Goal: Task Accomplishment & Management: Manage account settings

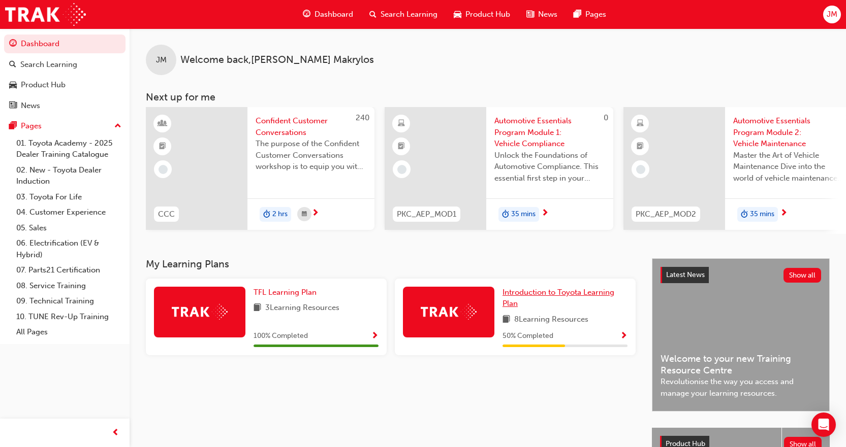
click at [522, 304] on link "Introduction to Toyota Learning Plan" at bounding box center [564, 298] width 125 height 23
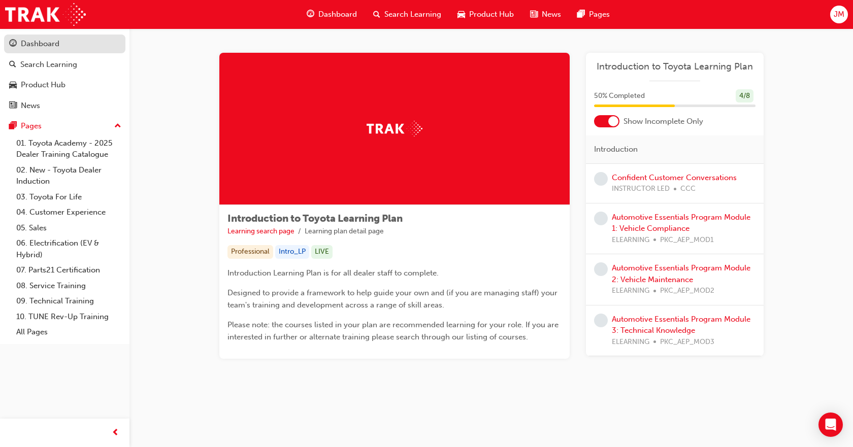
click at [61, 43] on div "Dashboard" at bounding box center [64, 44] width 111 height 13
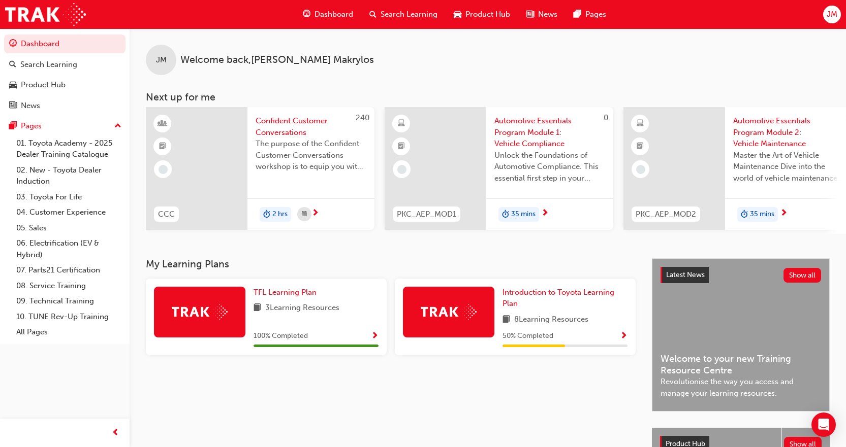
click at [329, 16] on span "Dashboard" at bounding box center [333, 15] width 39 height 12
click at [826, 13] on span "JM" at bounding box center [831, 15] width 11 height 12
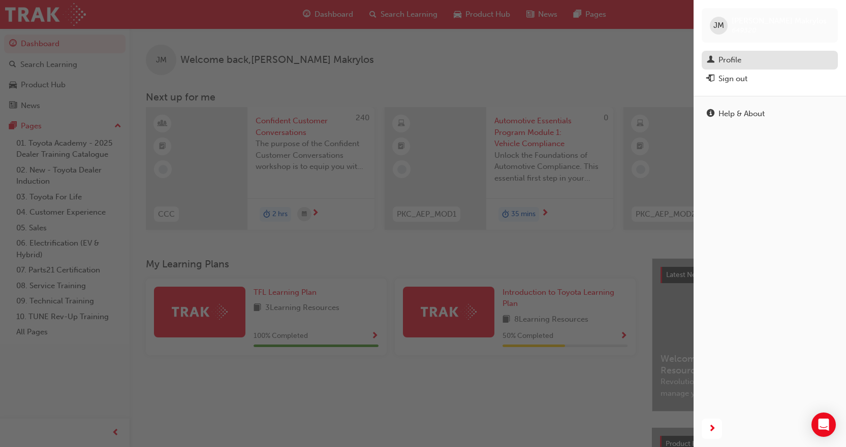
click at [726, 53] on link "Profile" at bounding box center [769, 60] width 136 height 19
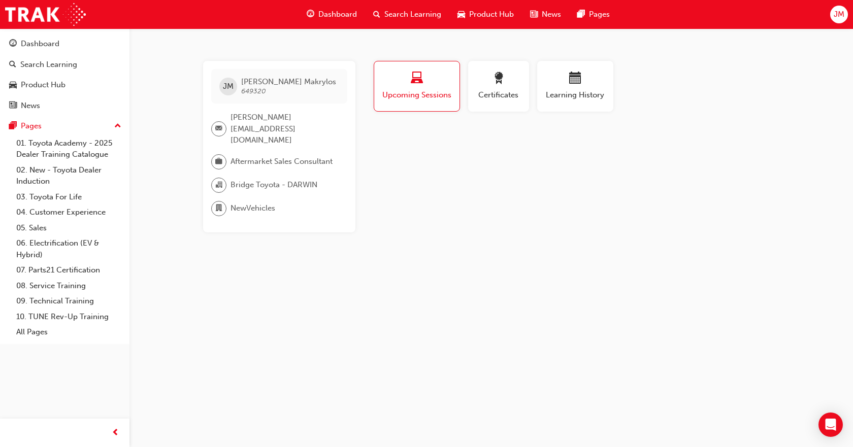
click at [449, 157] on div "Profile Upcoming Sessions Certificates Learning History [PERSON_NAME] [PERSON_N…" at bounding box center [576, 147] width 408 height 172
click at [399, 84] on div "button" at bounding box center [417, 80] width 70 height 16
click at [501, 96] on span "Certificates" at bounding box center [499, 95] width 46 height 12
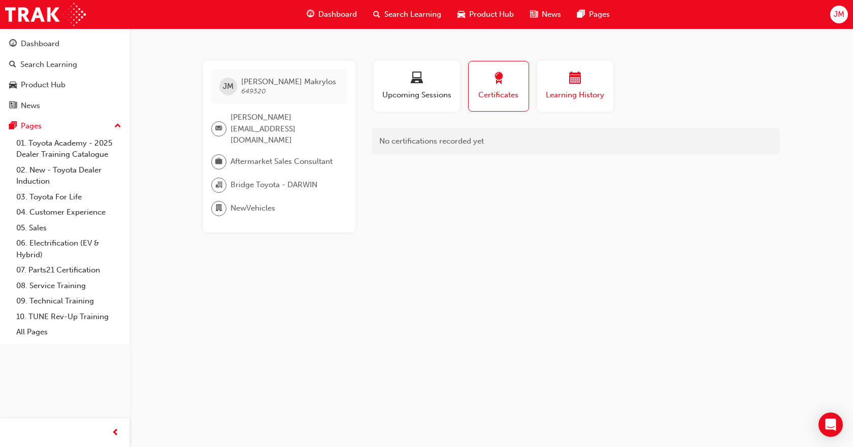
click at [577, 84] on span "calendar-icon" at bounding box center [575, 79] width 12 height 14
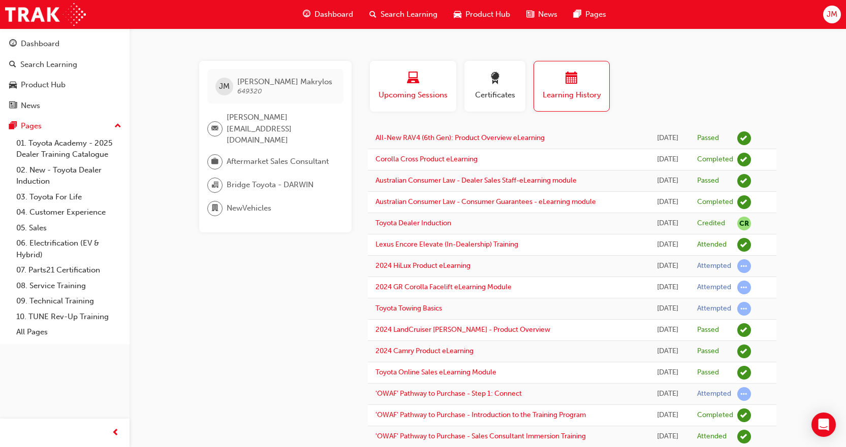
click at [441, 83] on div "button" at bounding box center [412, 80] width 71 height 16
